Goal: Task Accomplishment & Management: Use online tool/utility

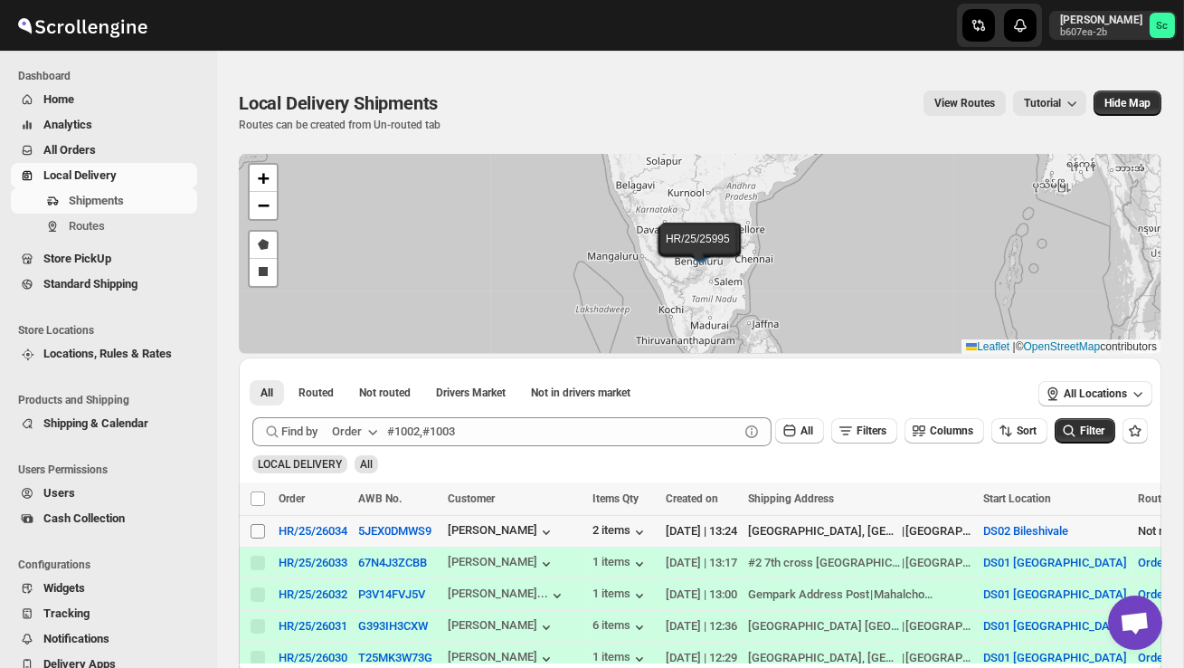
click at [253, 532] on input "Select shipment" at bounding box center [258, 531] width 14 height 14
checkbox input "true"
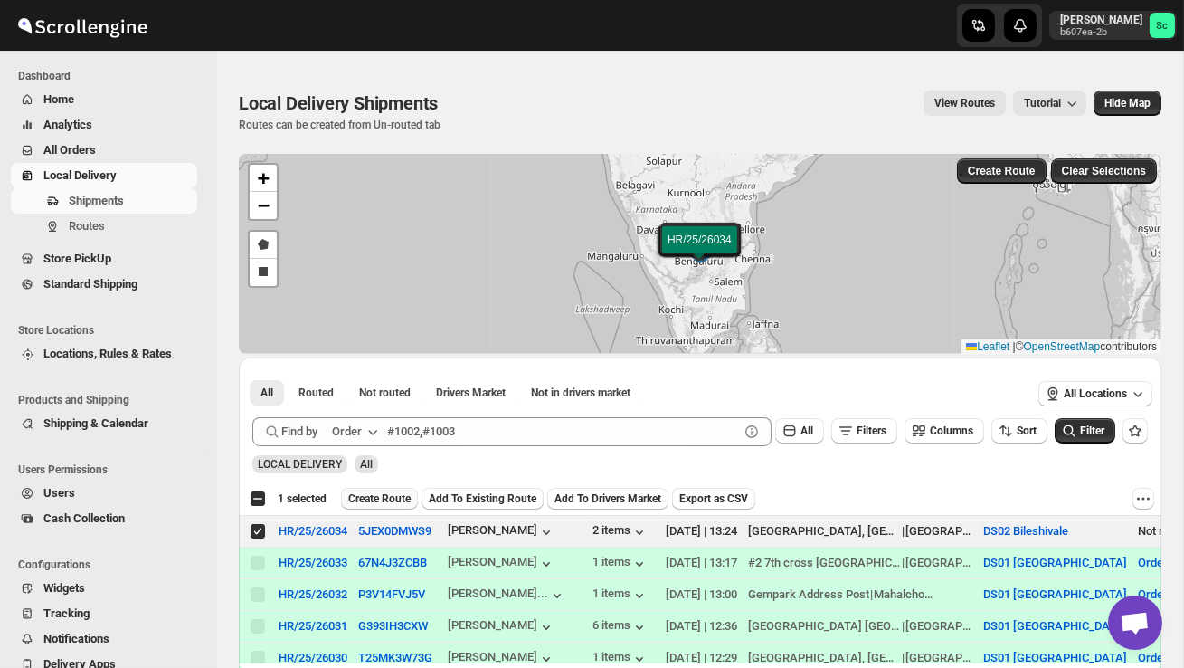
click at [380, 498] on span "Create Route" at bounding box center [379, 498] width 62 height 14
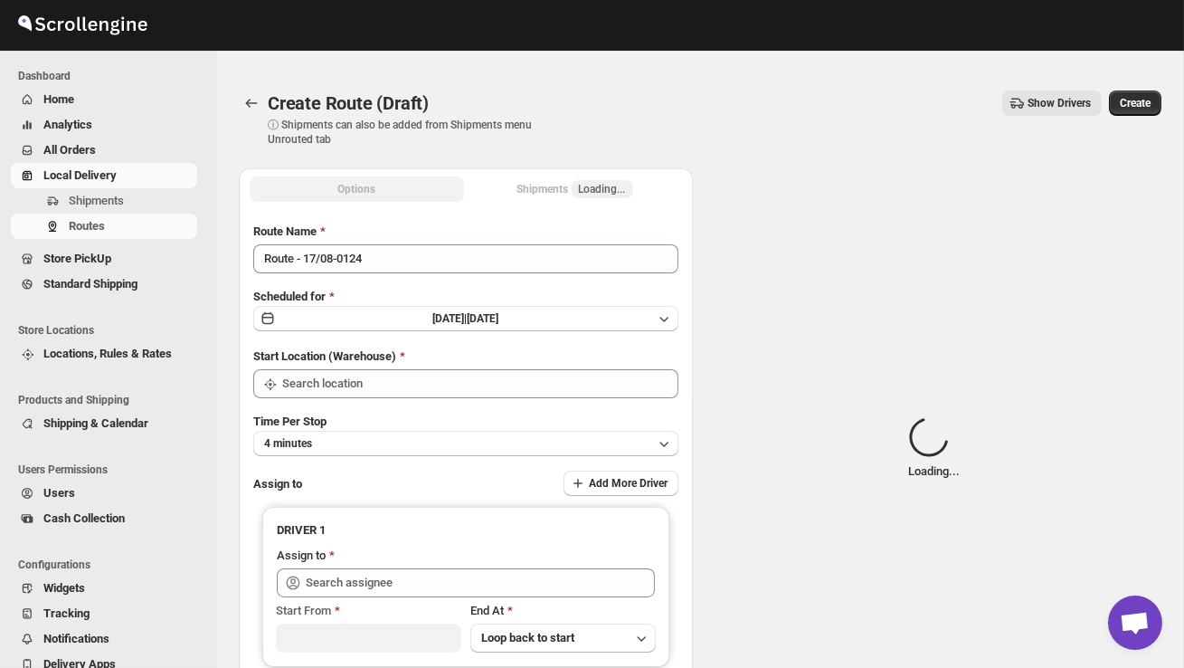
type input "DS02 Bileshivale"
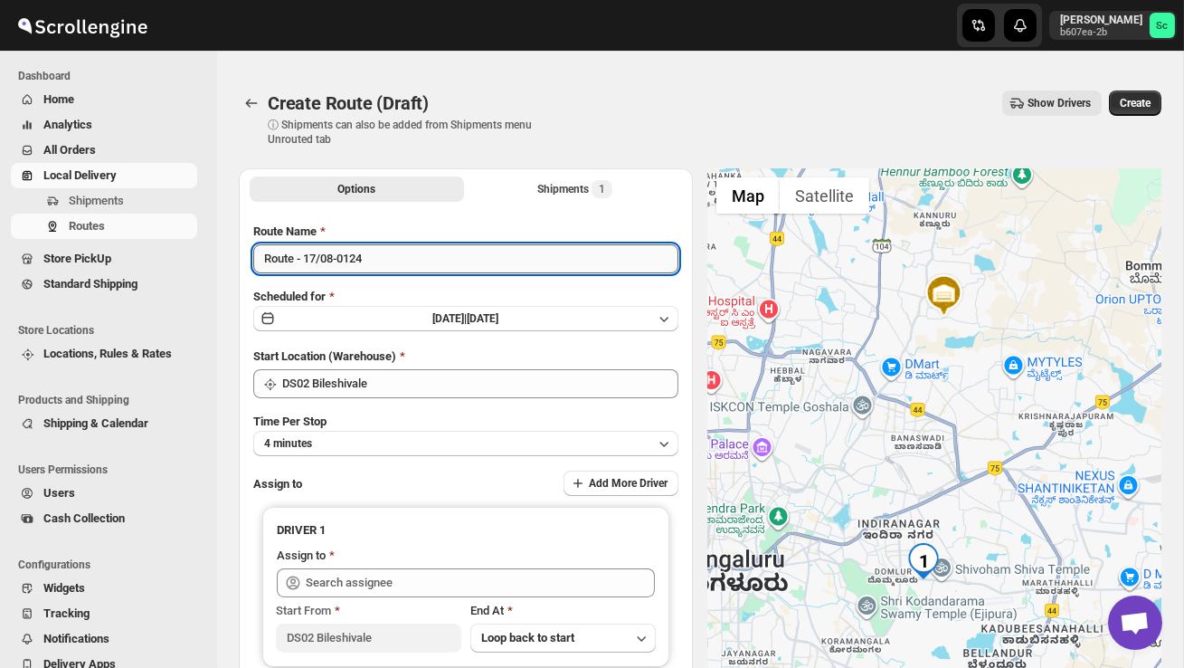
click at [384, 255] on input "Route - 17/08-0124" at bounding box center [465, 258] width 425 height 29
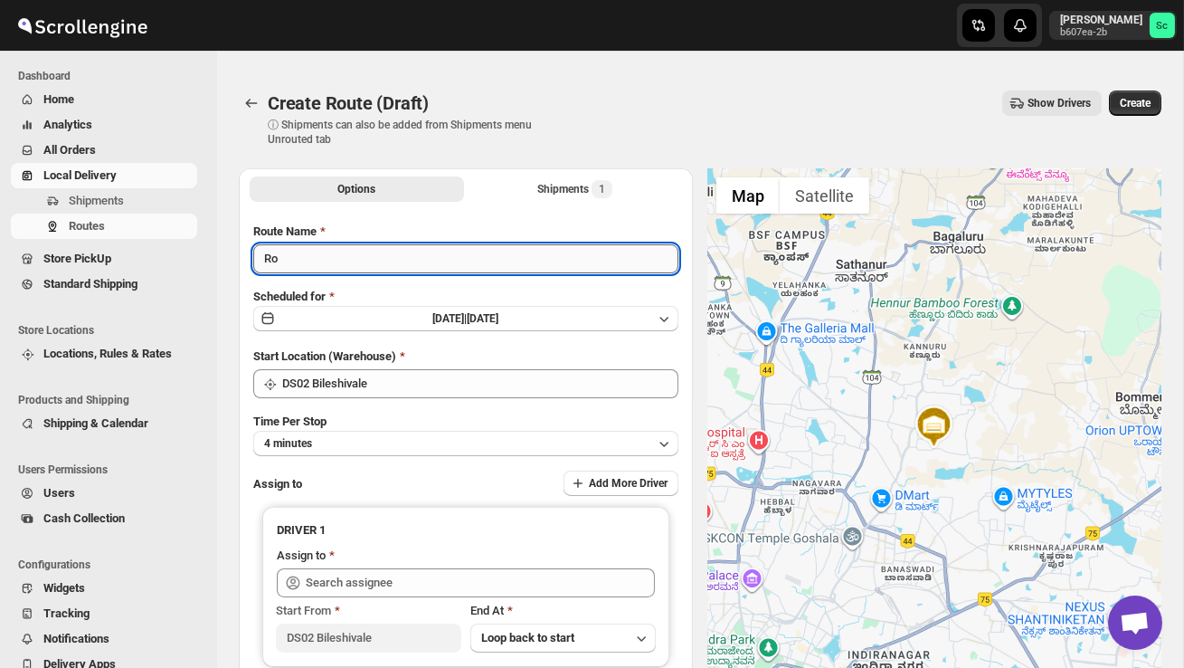
type input "R"
type input "Order no 26034"
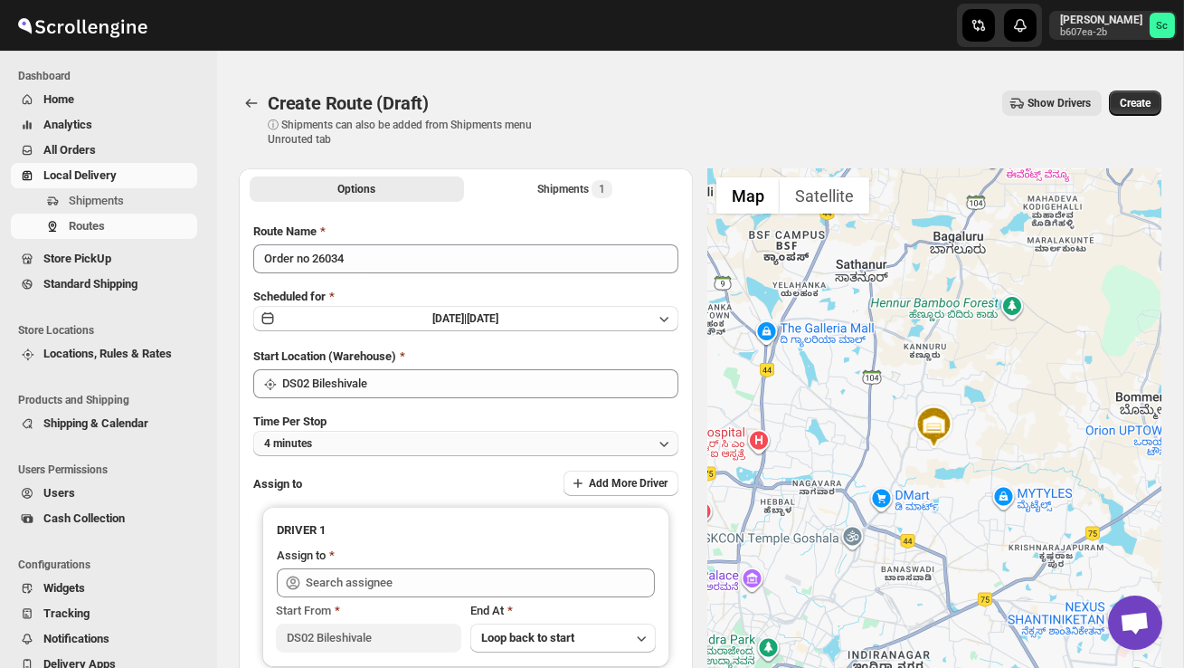
click at [403, 431] on button "4 minutes" at bounding box center [465, 443] width 425 height 25
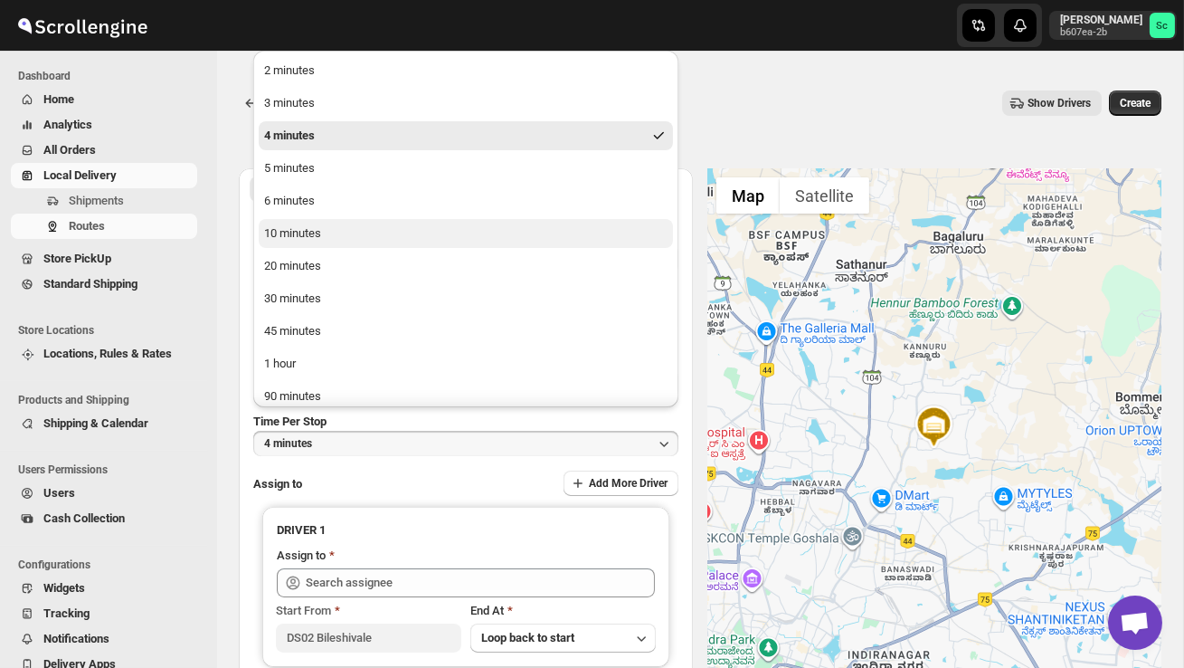
click at [346, 229] on button "10 minutes" at bounding box center [466, 233] width 414 height 29
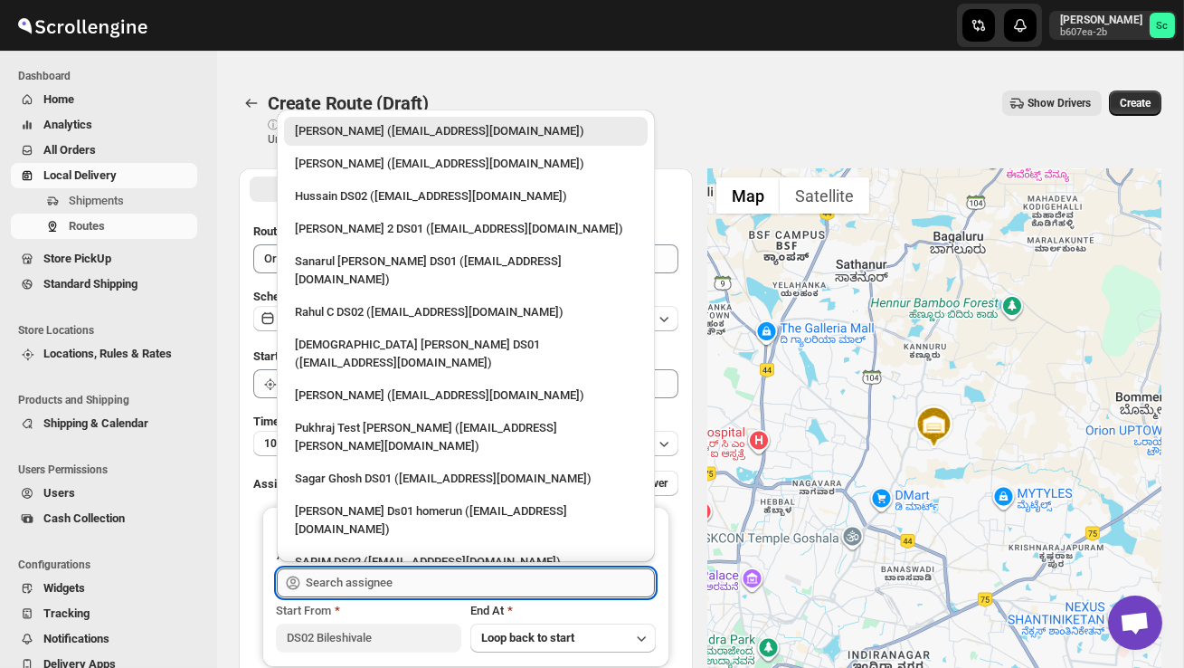
click at [376, 586] on input "text" at bounding box center [480, 582] width 349 height 29
type input "p"
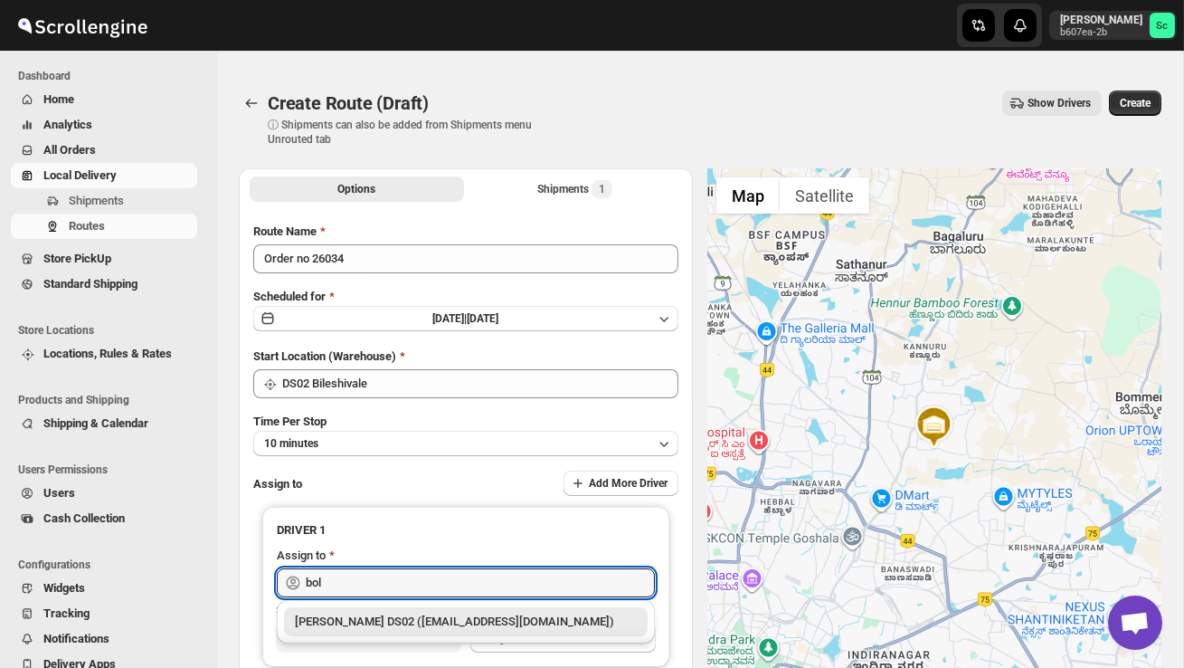
click at [406, 626] on div "[PERSON_NAME] DS02 ([EMAIL_ADDRESS][DOMAIN_NAME])" at bounding box center [466, 621] width 342 height 18
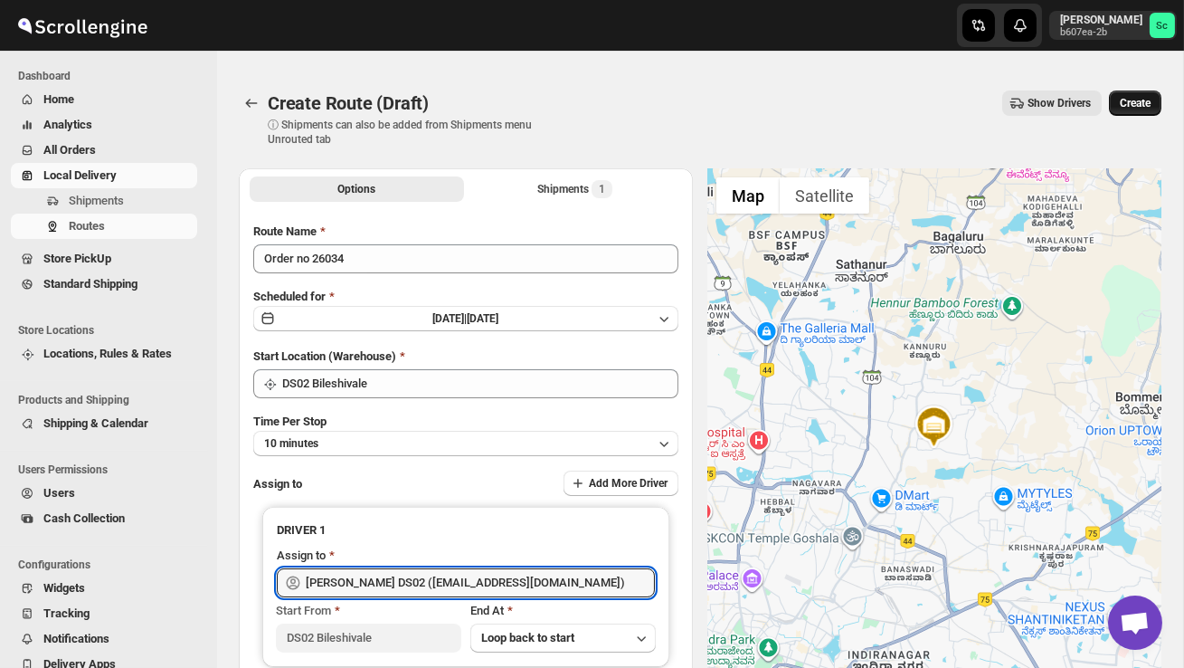
type input "[PERSON_NAME] DS02 ([EMAIL_ADDRESS][DOMAIN_NAME])"
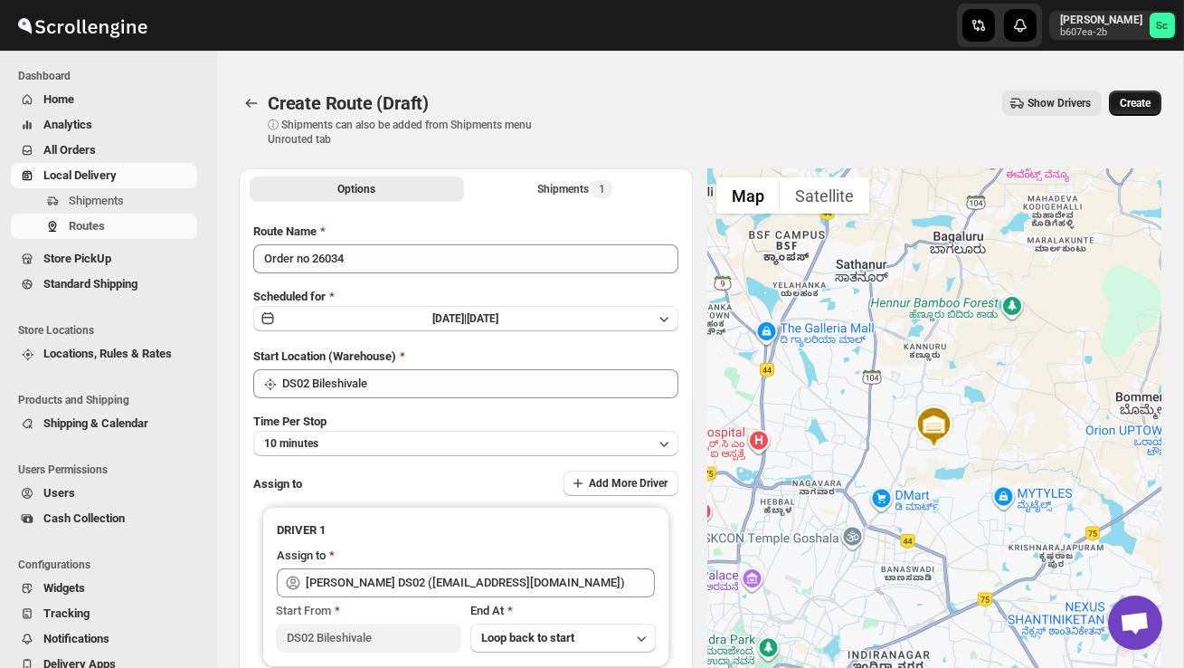
click at [1131, 109] on span "Create" at bounding box center [1135, 103] width 31 height 14
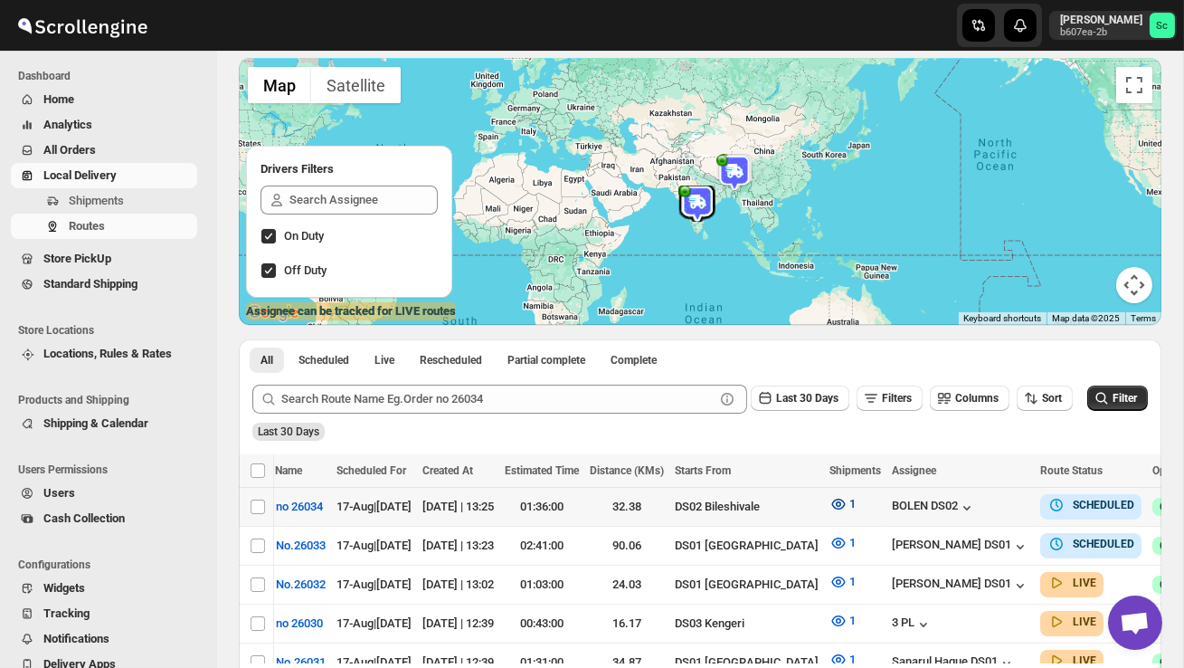
scroll to position [0, 235]
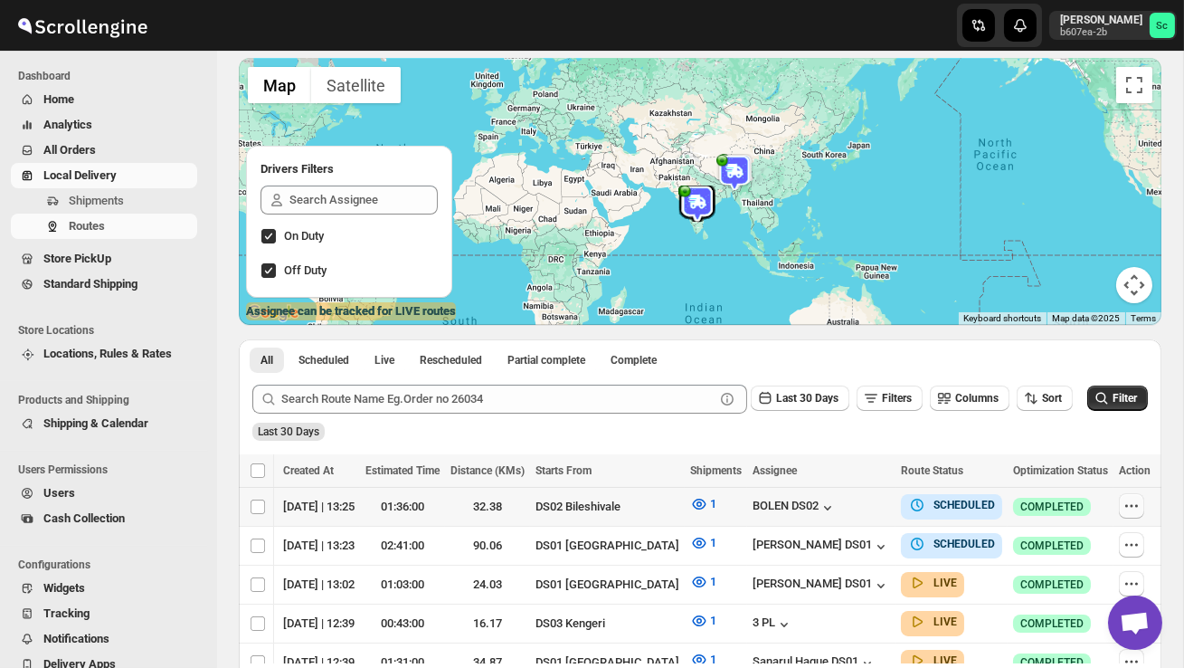
click at [1133, 504] on icon "button" at bounding box center [1132, 506] width 18 height 18
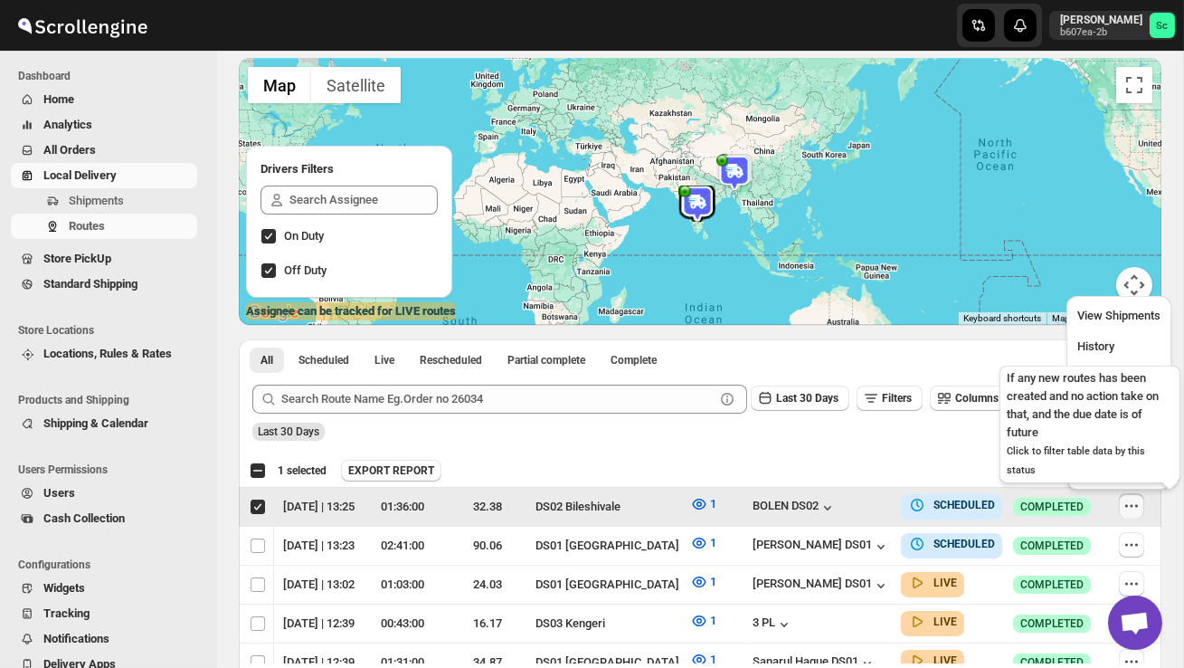
scroll to position [0, 1]
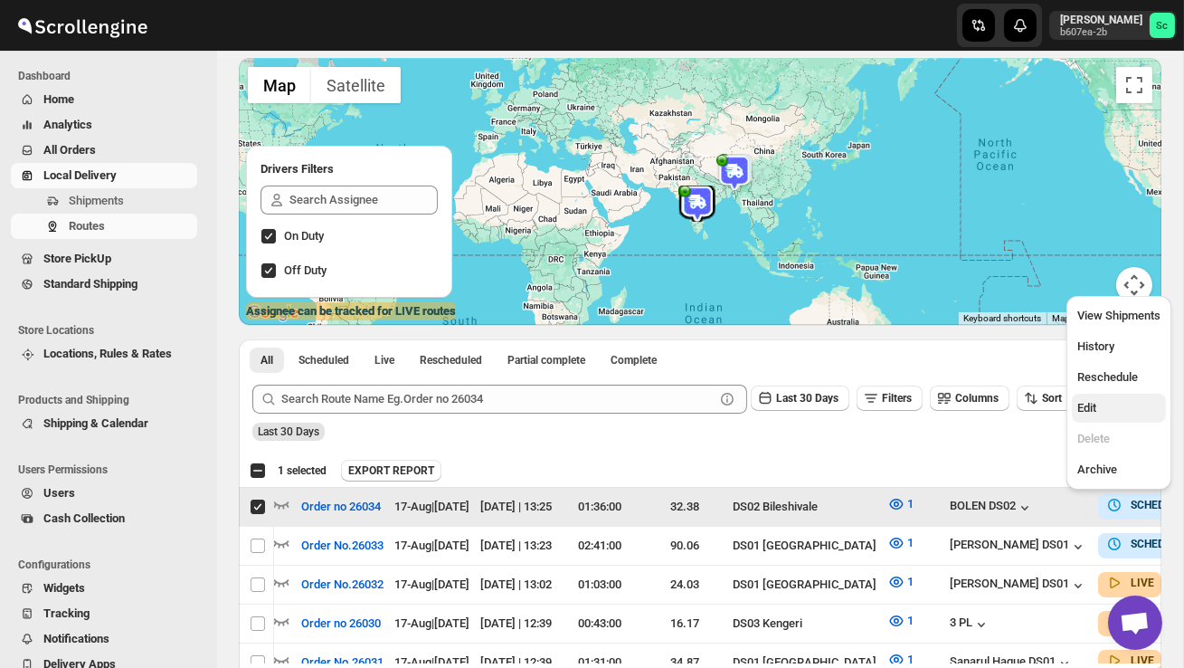
click at [1106, 411] on span "Edit" at bounding box center [1118, 408] width 83 height 18
checkbox input "false"
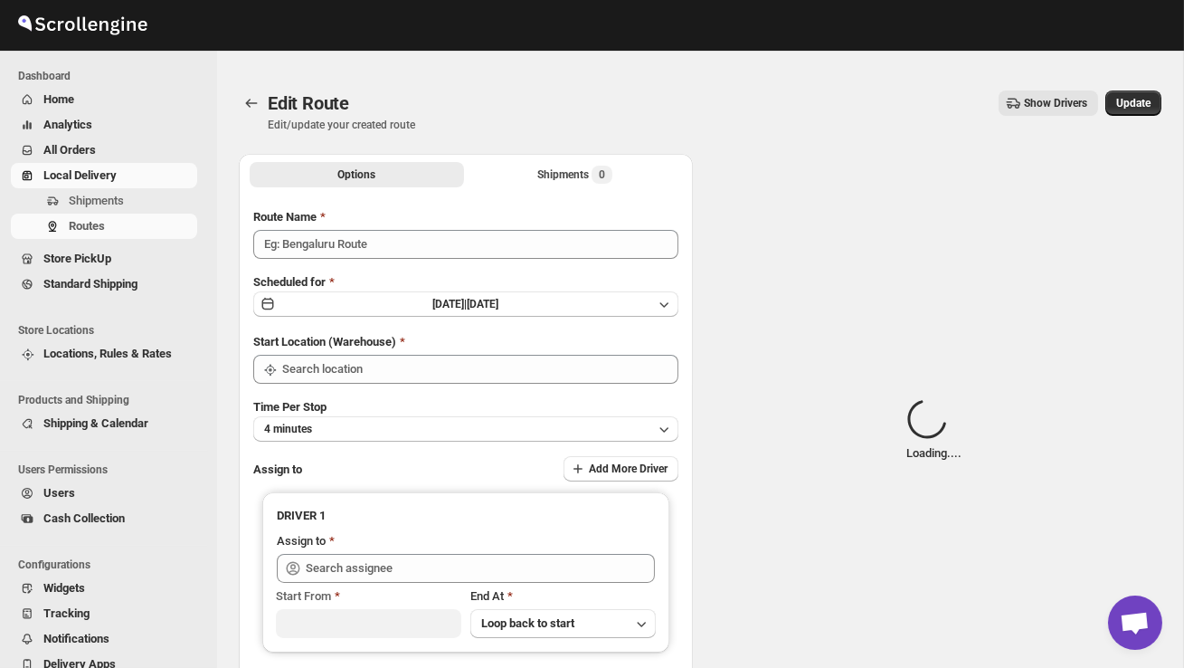
type input "Order no 26034"
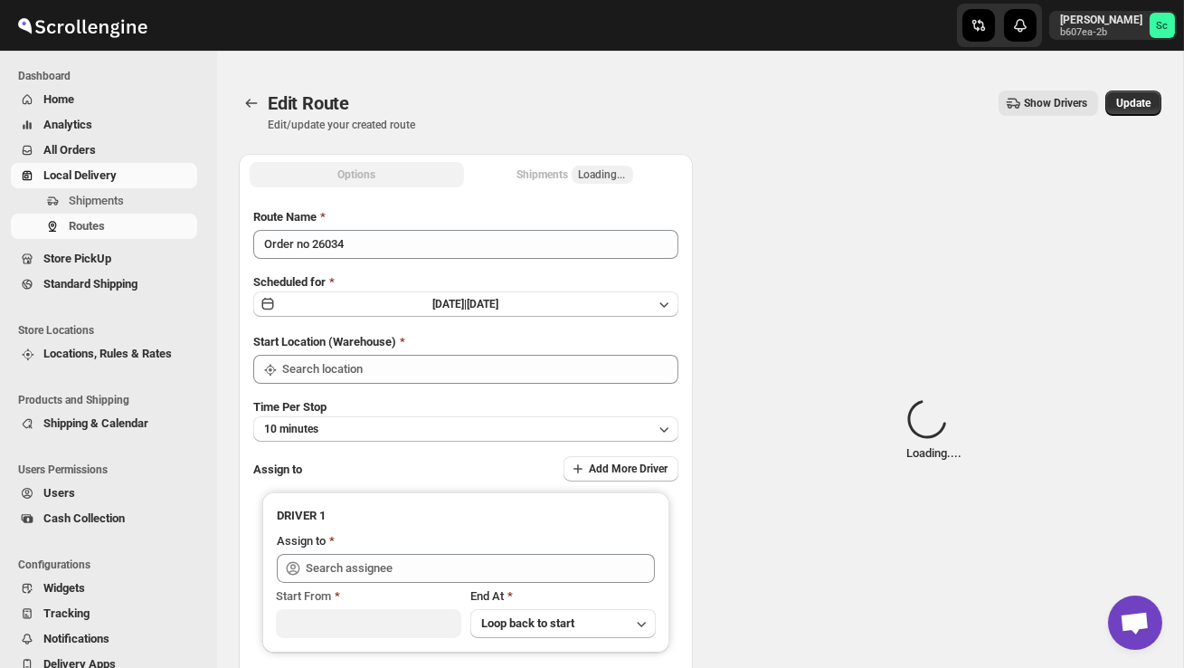
type input "DS02 Bileshivale"
type input "[PERSON_NAME] DS02 ([EMAIL_ADDRESS][DOMAIN_NAME])"
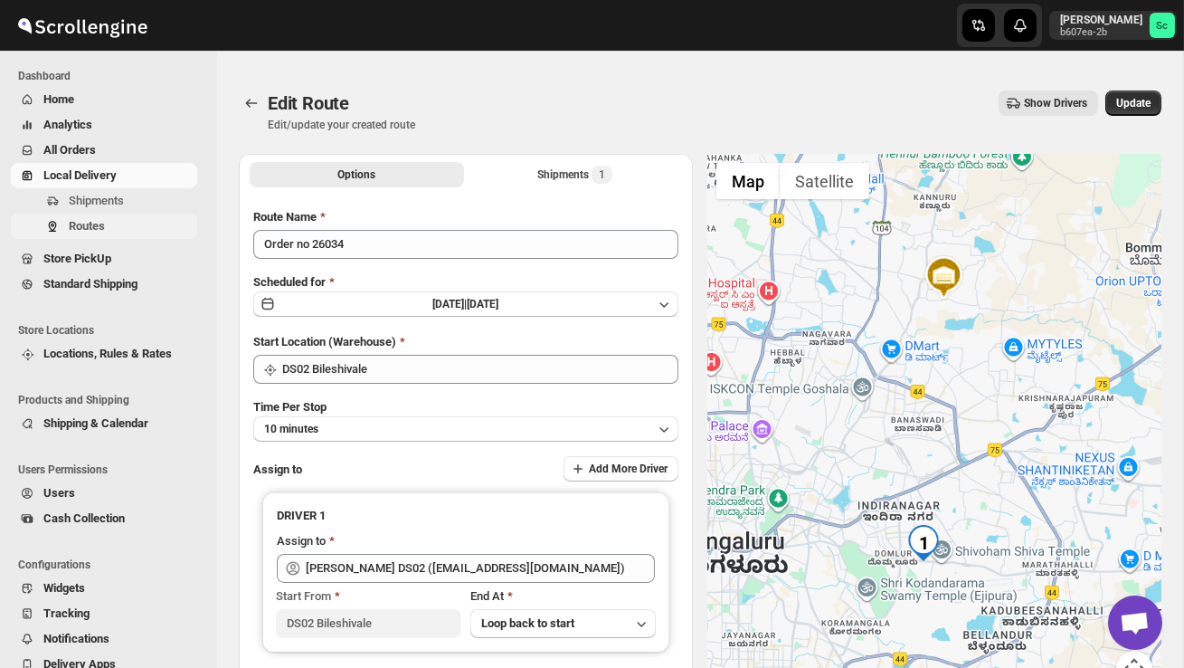
click at [109, 224] on span "Routes" at bounding box center [131, 226] width 125 height 18
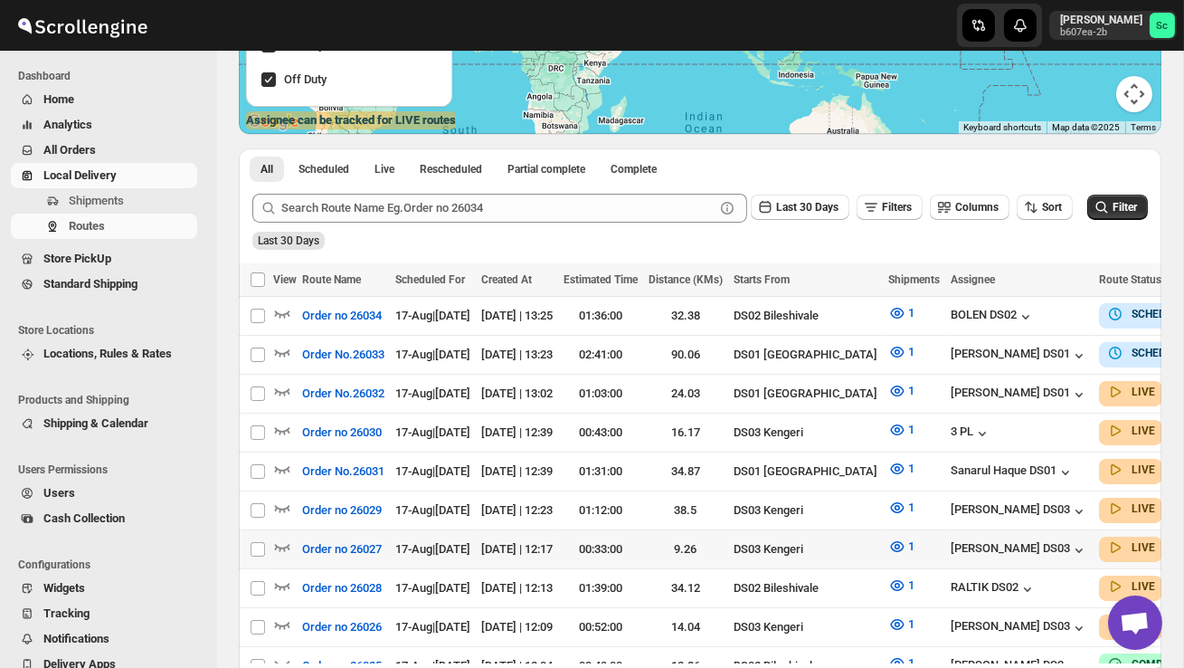
scroll to position [329, 0]
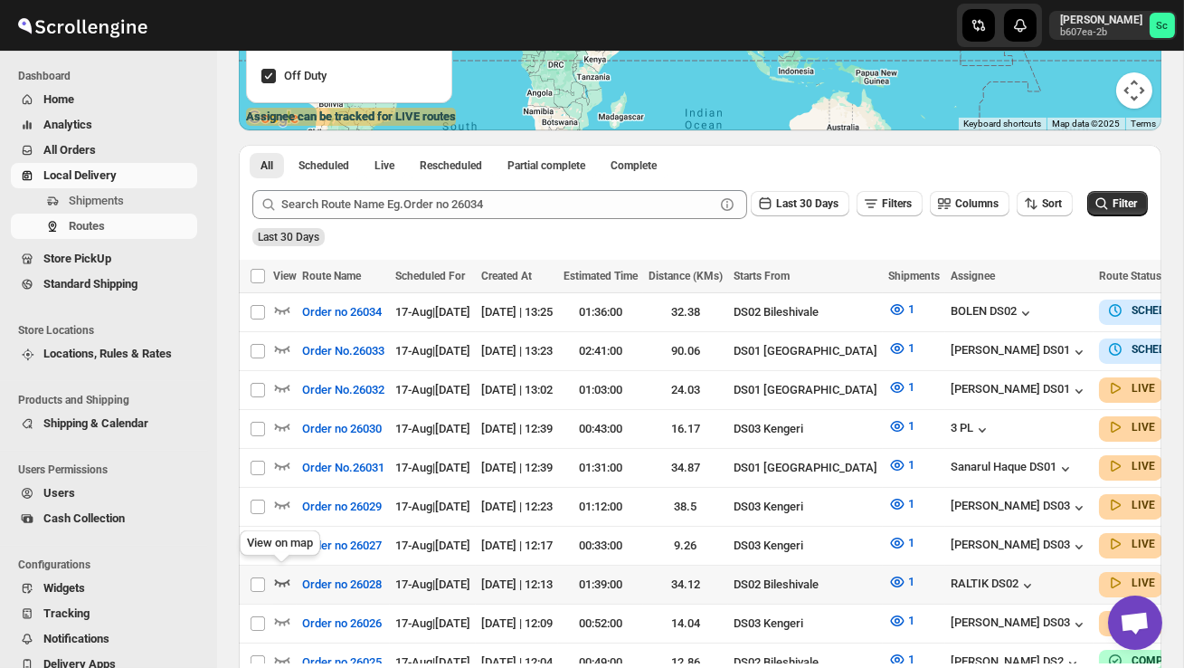
click at [281, 574] on icon "button" at bounding box center [282, 582] width 18 height 18
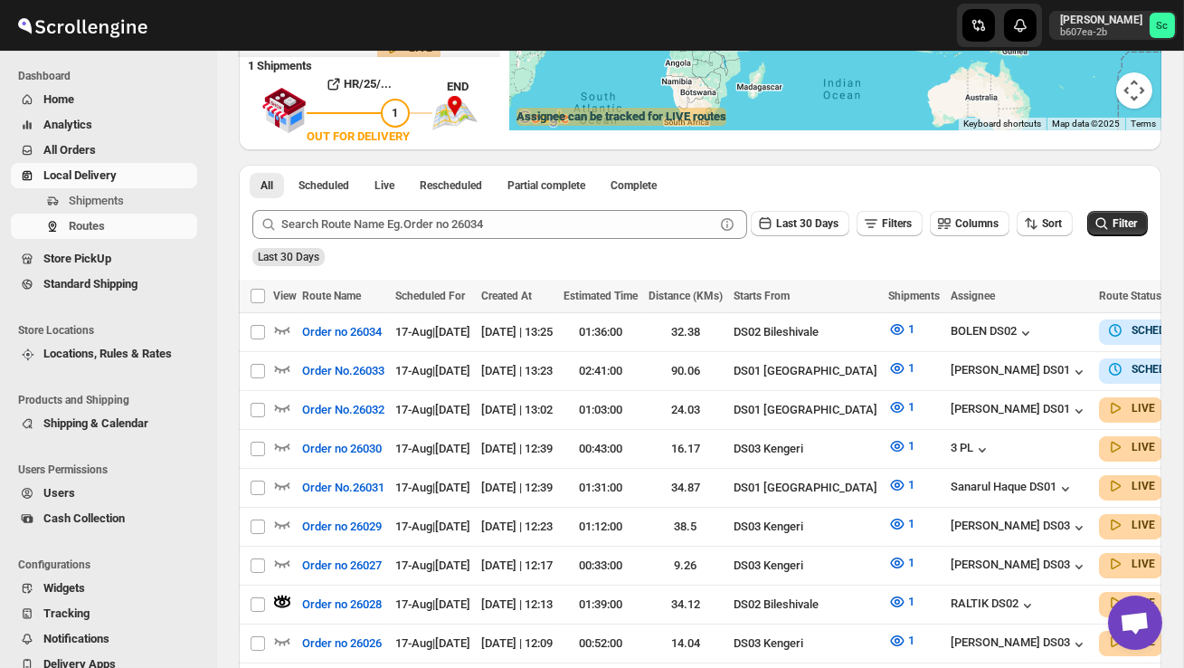
scroll to position [0, 0]
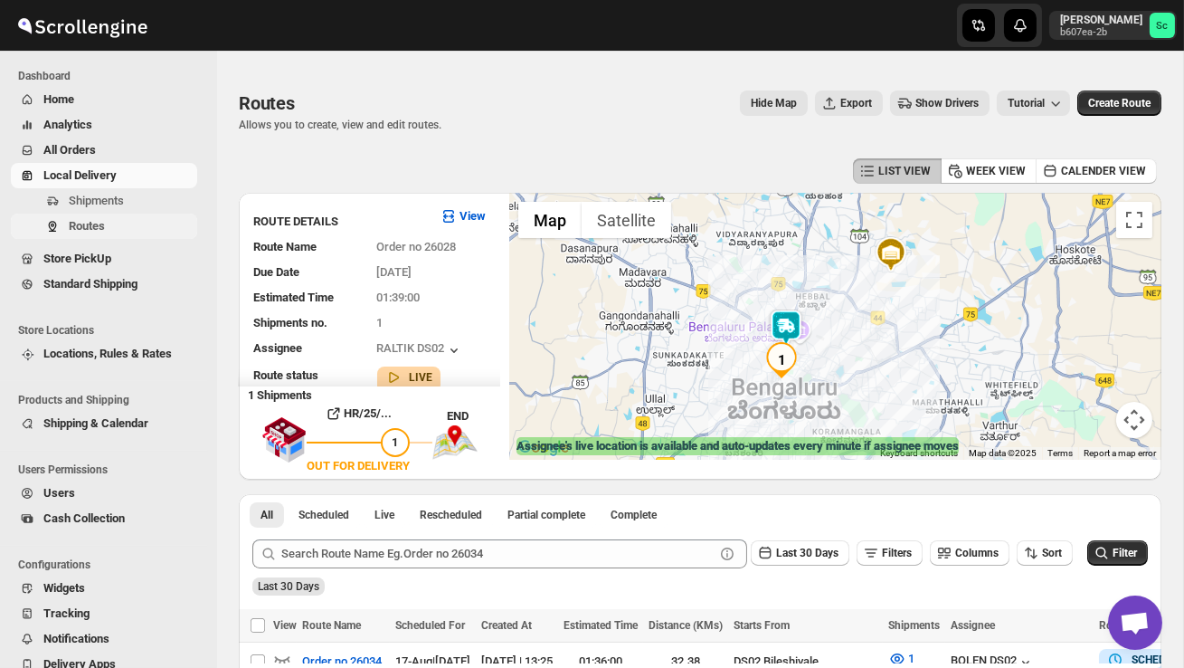
click at [98, 230] on span "Routes" at bounding box center [87, 226] width 36 height 14
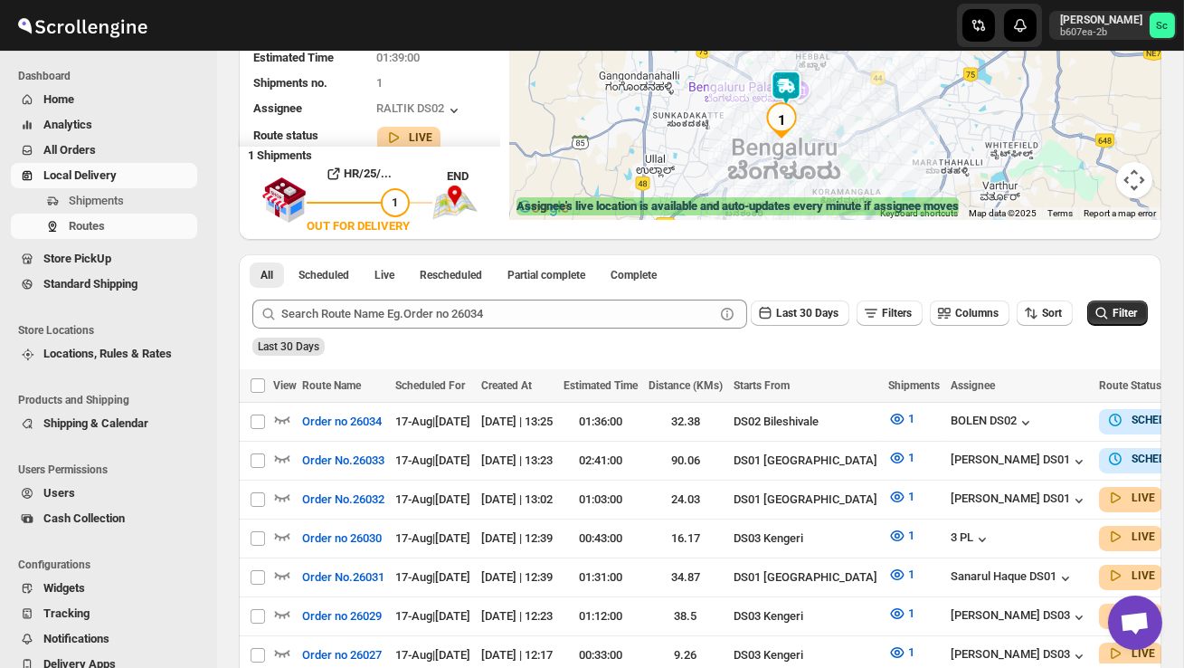
scroll to position [246, 0]
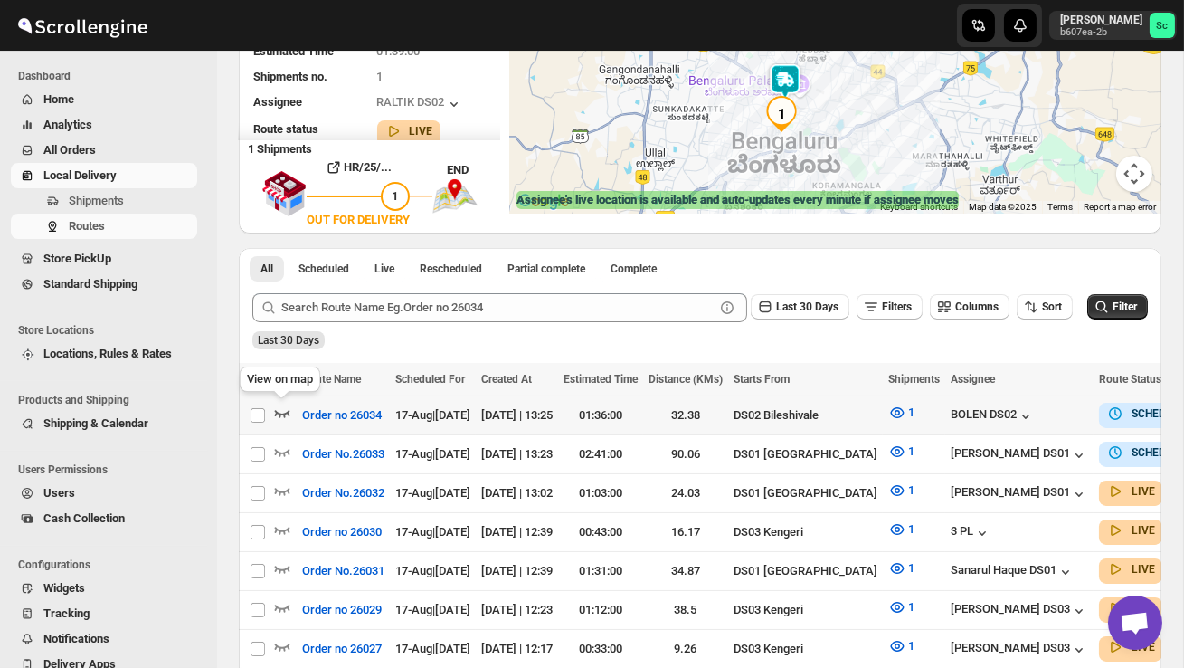
click at [281, 412] on icon "button" at bounding box center [282, 412] width 18 height 18
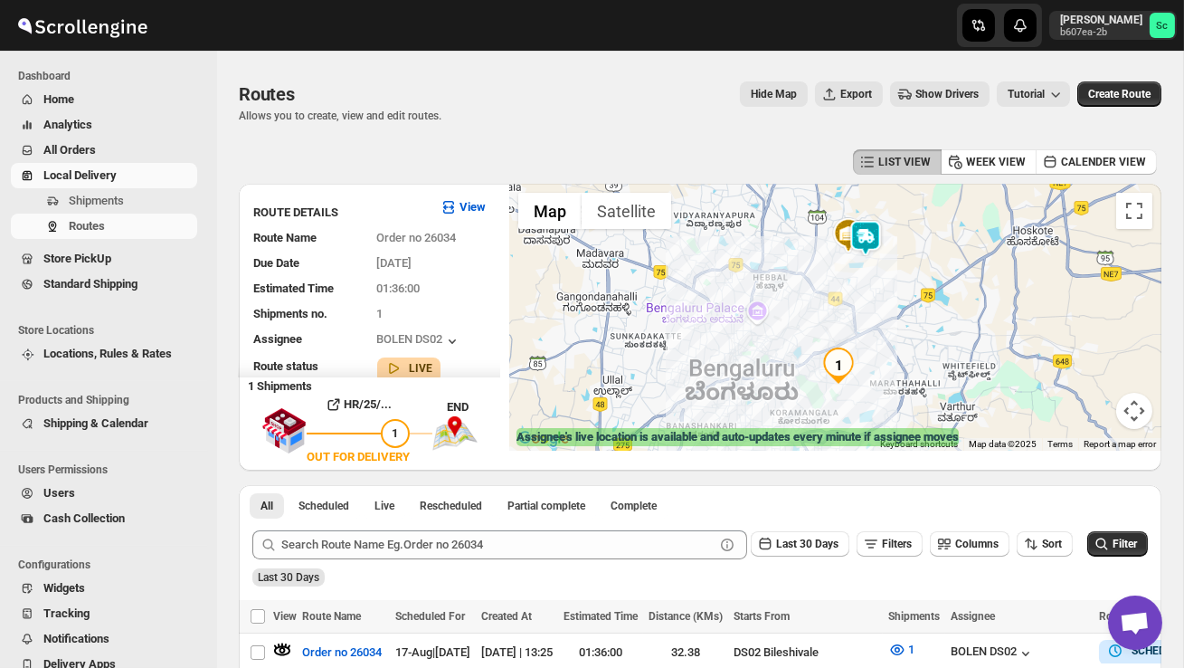
scroll to position [6, 0]
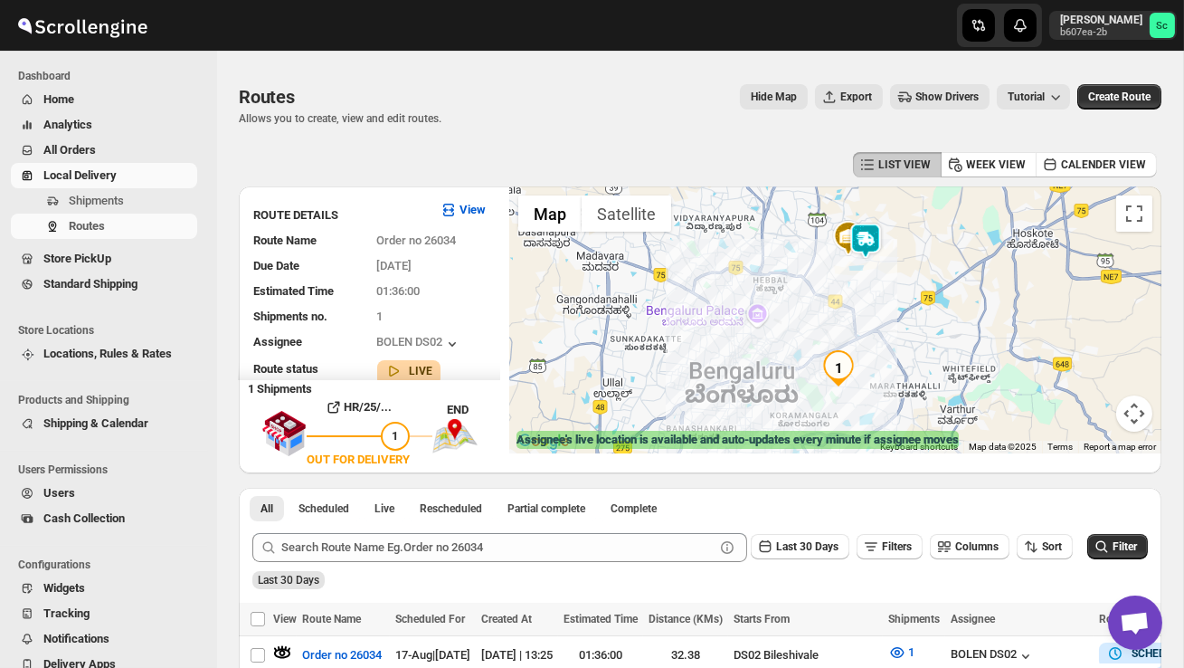
click at [879, 233] on img at bounding box center [866, 241] width 36 height 36
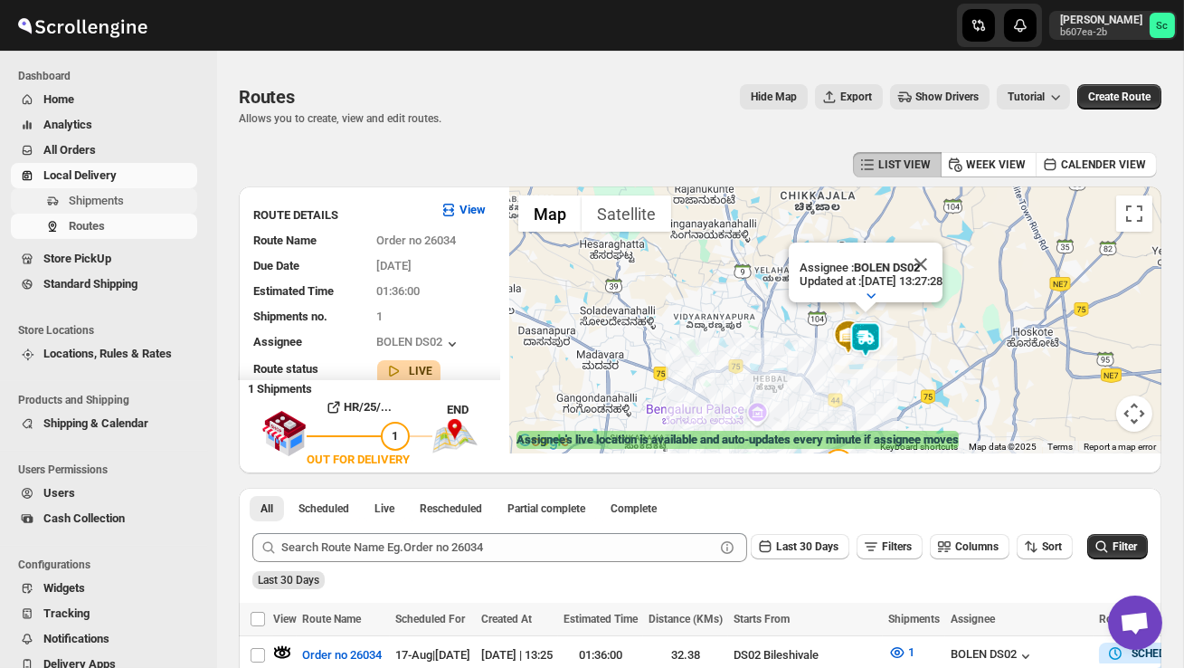
click at [98, 197] on span "Shipments" at bounding box center [96, 201] width 55 height 14
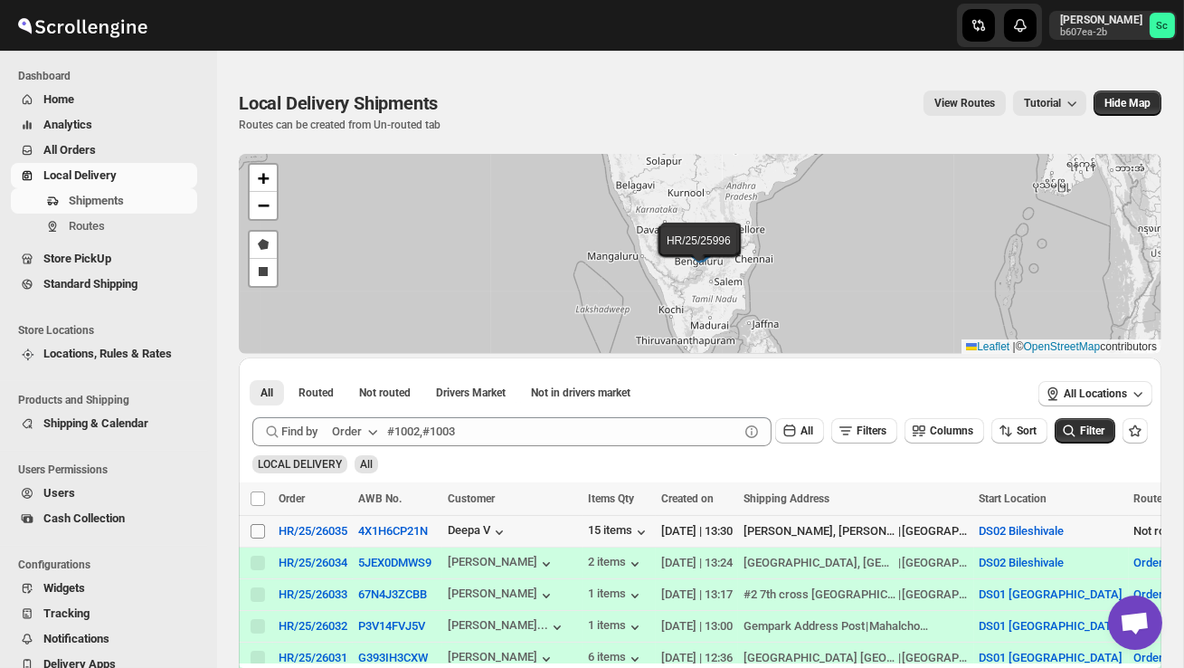
click at [252, 527] on input "Select shipment" at bounding box center [258, 531] width 14 height 14
checkbox input "true"
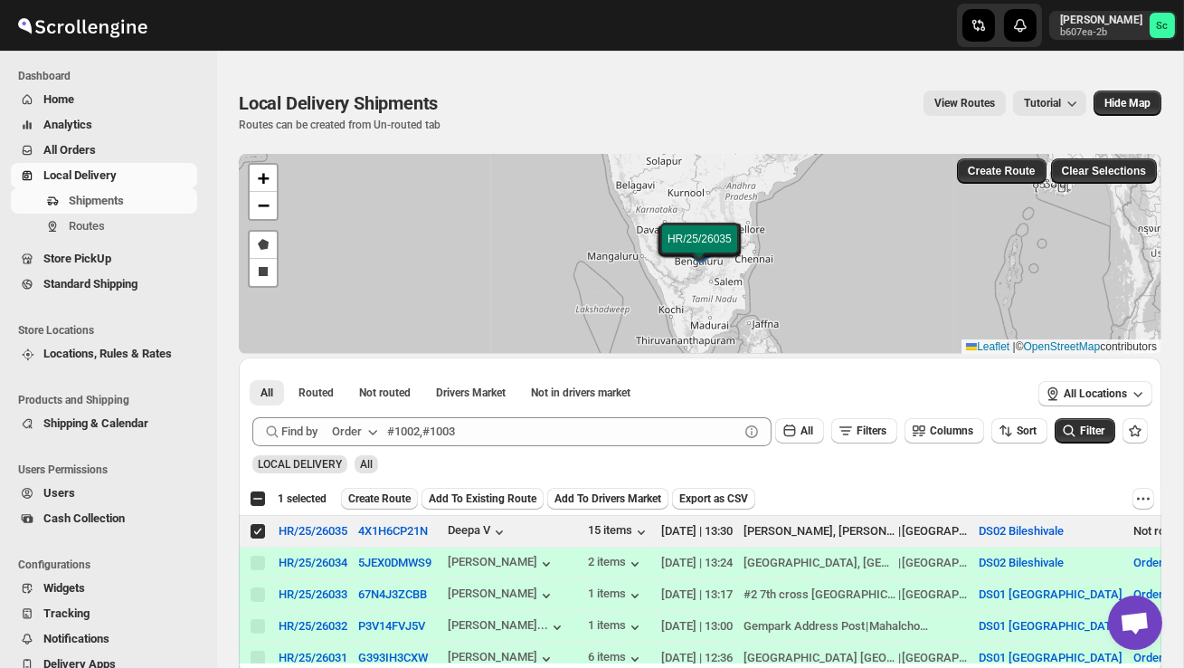
click at [369, 499] on span "Create Route" at bounding box center [379, 498] width 62 height 14
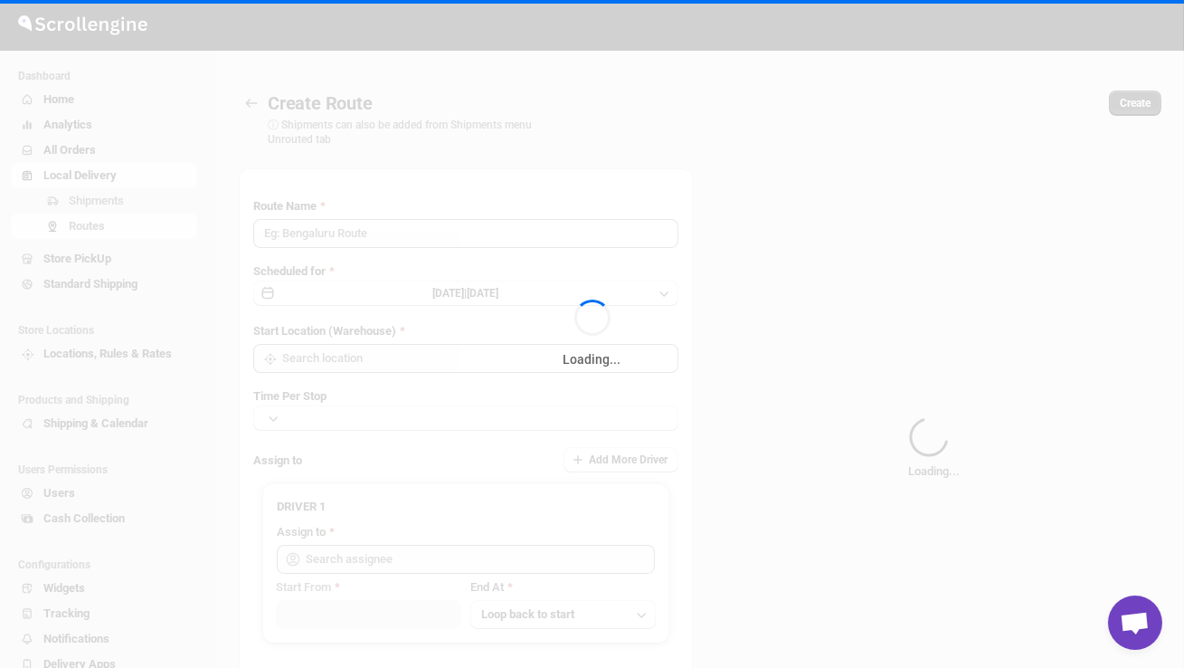
type input "Route - 17/08-0130"
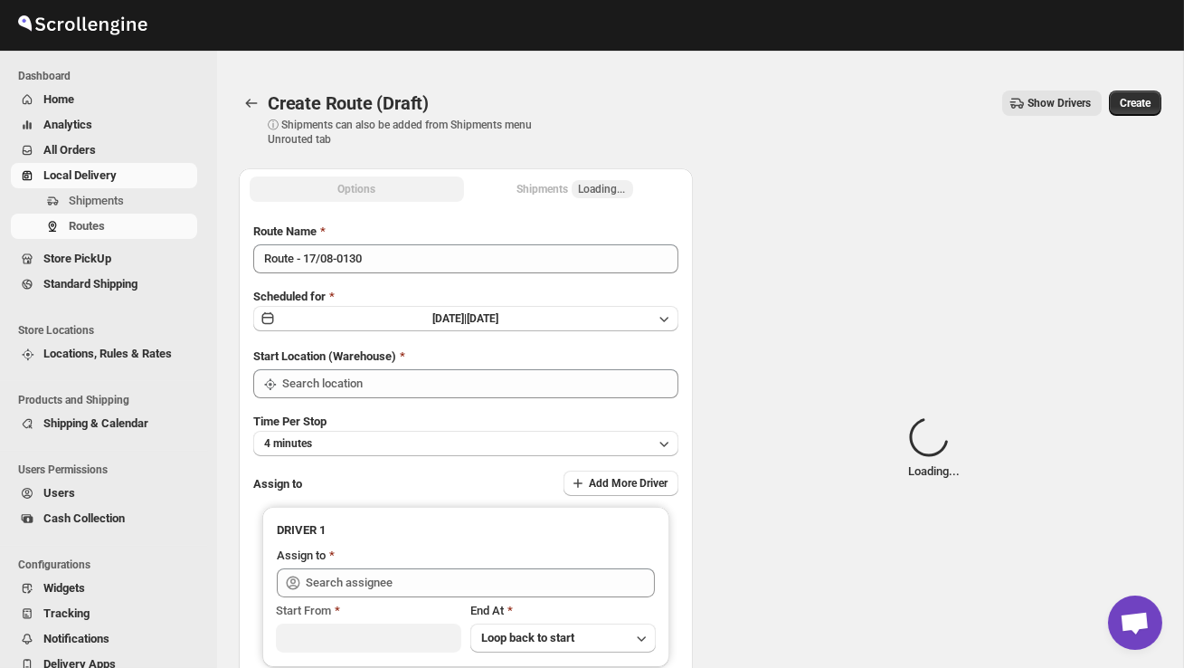
type input "DS02 Bileshivale"
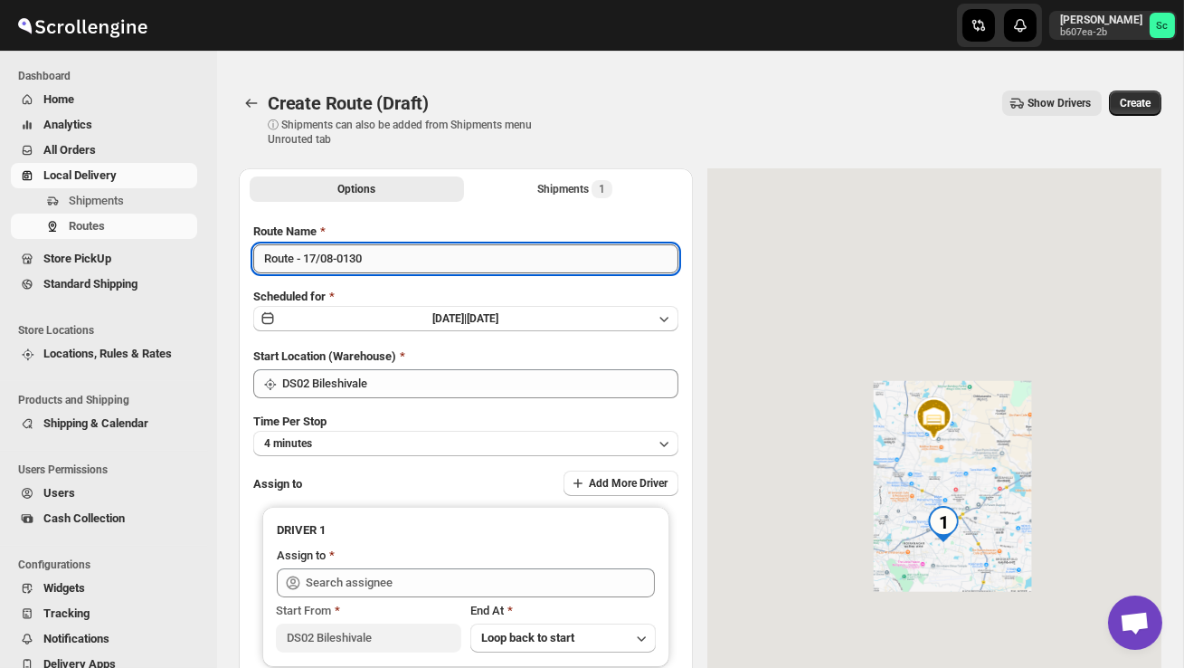
click at [388, 270] on input "Route - 17/08-0130" at bounding box center [465, 258] width 425 height 29
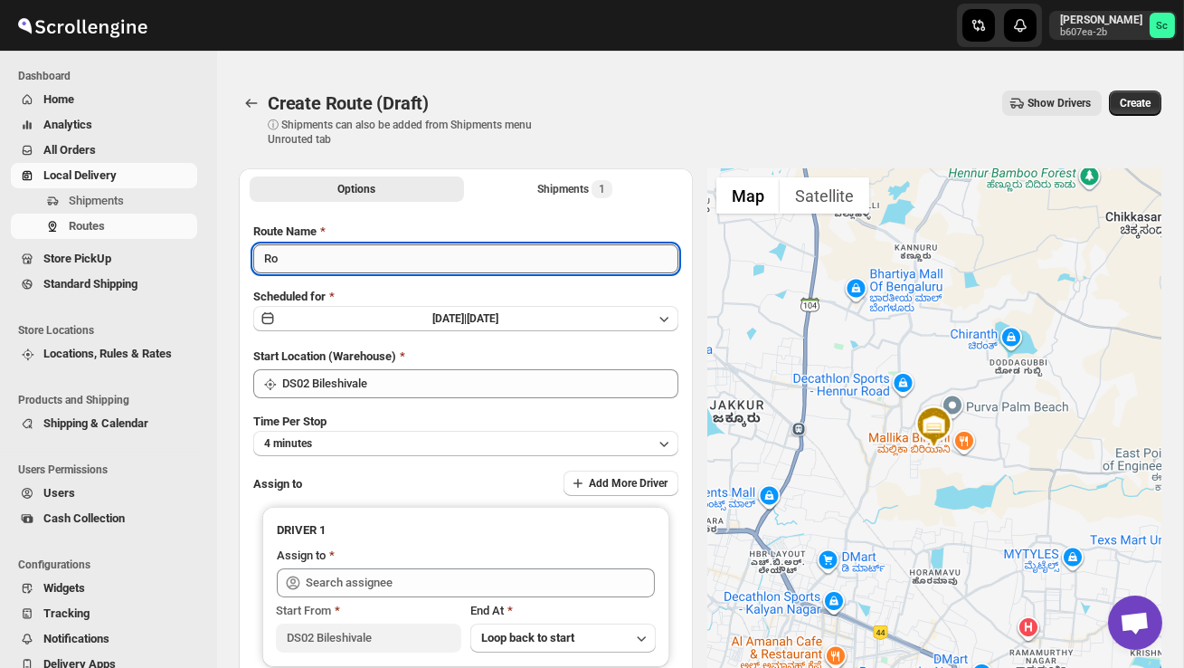
type input "R"
type input "Order no 26035"
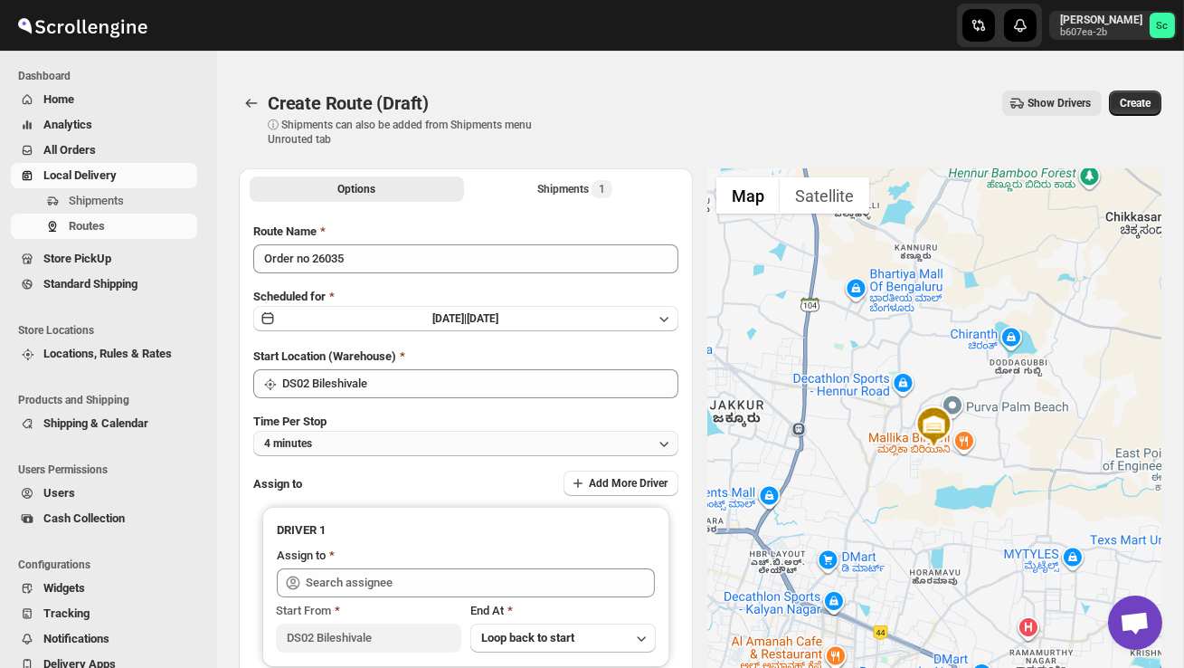
click at [432, 440] on button "4 minutes" at bounding box center [465, 443] width 425 height 25
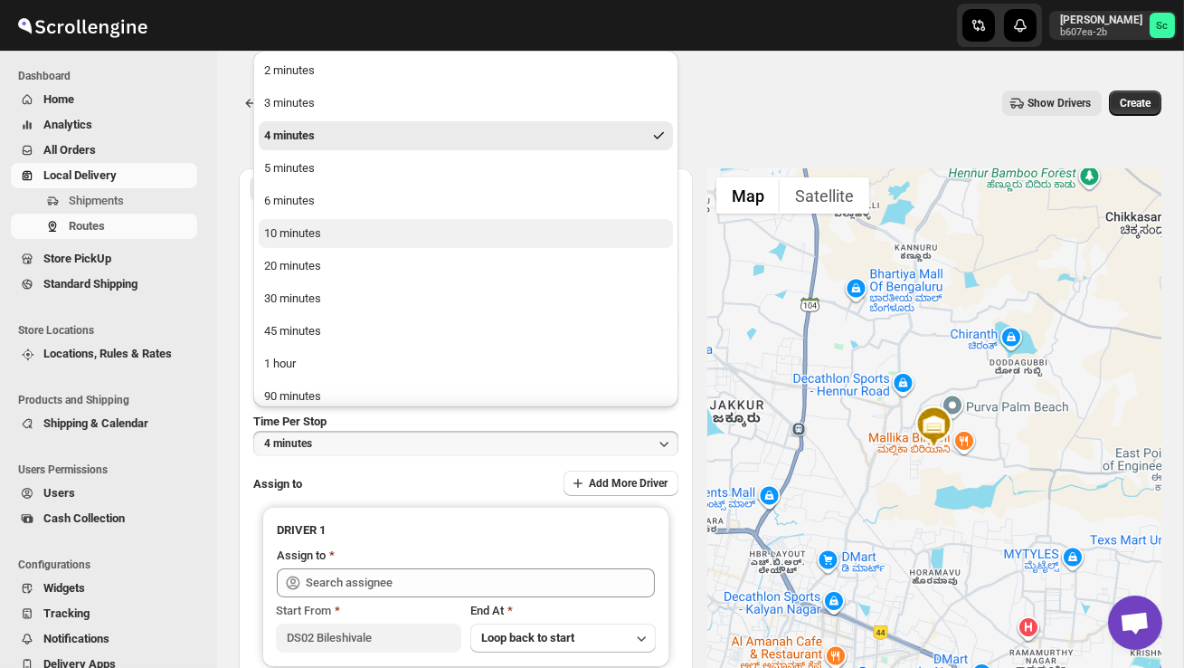
click at [321, 235] on div "10 minutes" at bounding box center [292, 233] width 57 height 18
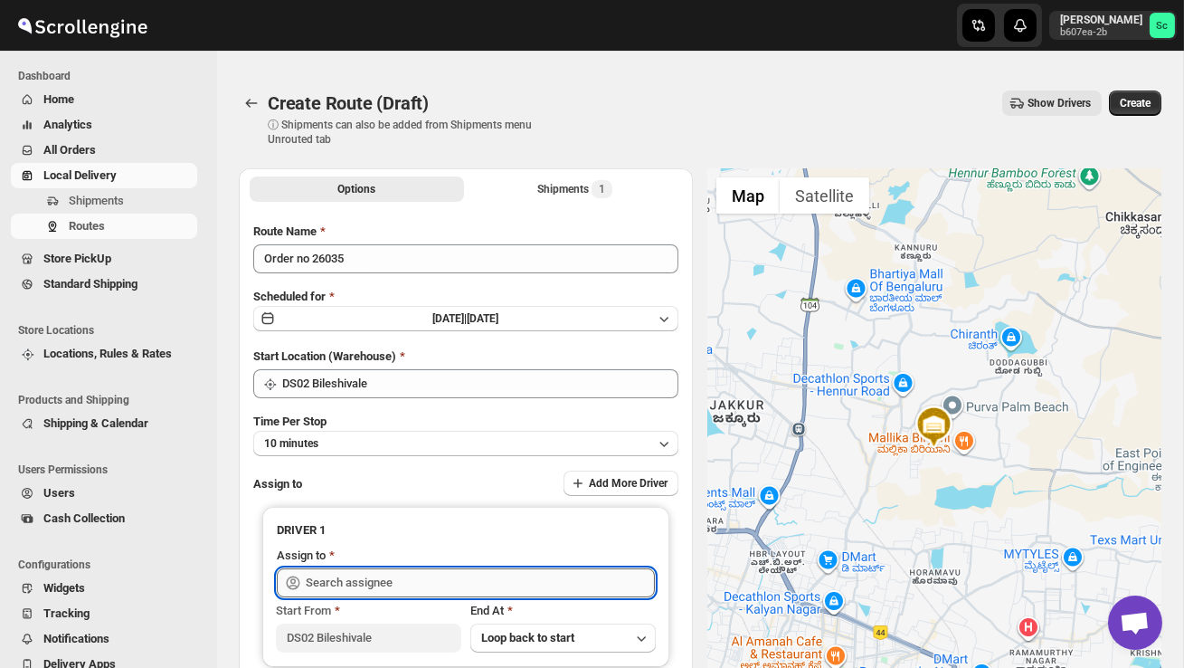
click at [396, 586] on input "text" at bounding box center [480, 582] width 349 height 29
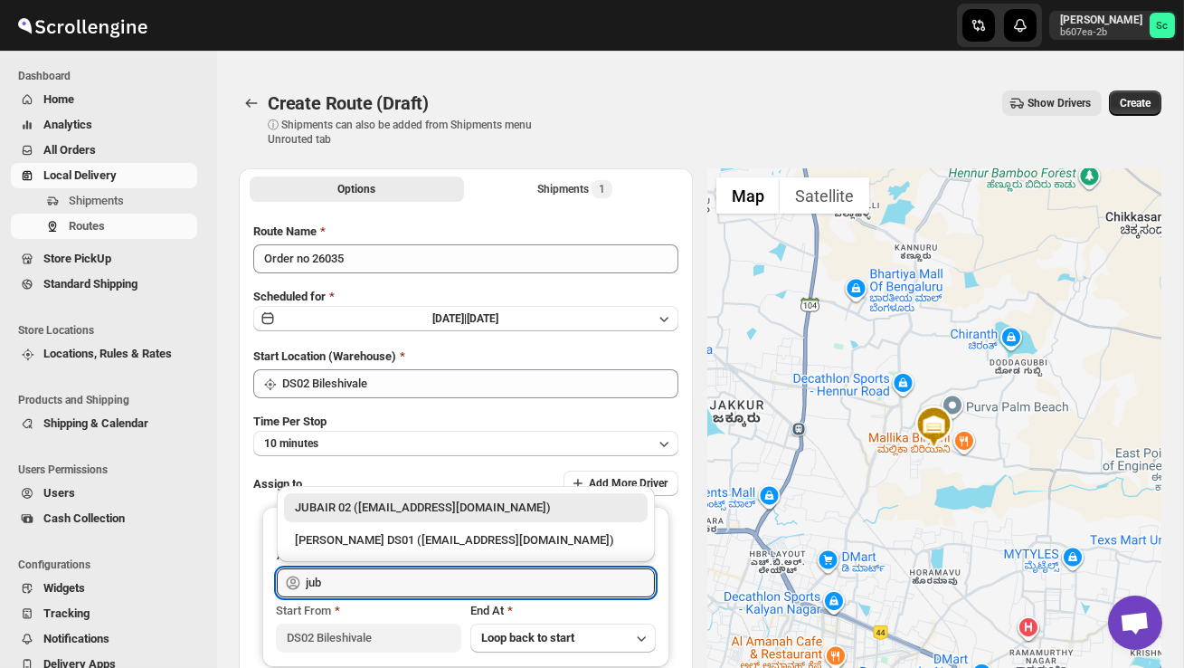
click at [414, 515] on div "JUBAIR 02 ([EMAIL_ADDRESS][DOMAIN_NAME])" at bounding box center [466, 507] width 342 height 18
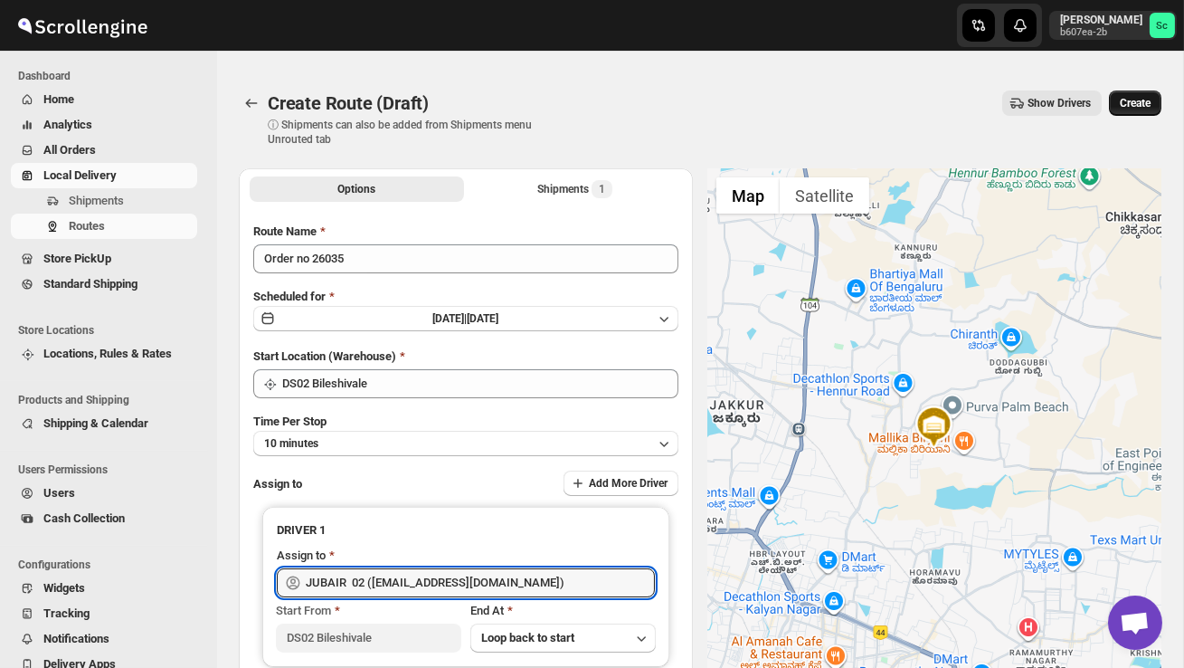
type input "JUBAIR 02 ([EMAIL_ADDRESS][DOMAIN_NAME])"
click at [1133, 100] on span "Create" at bounding box center [1135, 103] width 31 height 14
